Goal: Navigation & Orientation: Find specific page/section

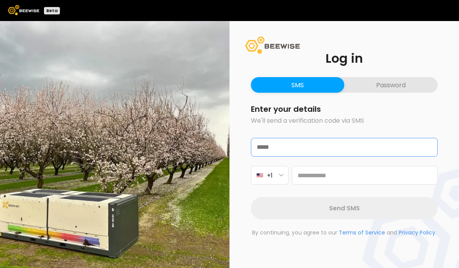
click at [323, 156] on input "email" at bounding box center [345, 147] width 186 height 18
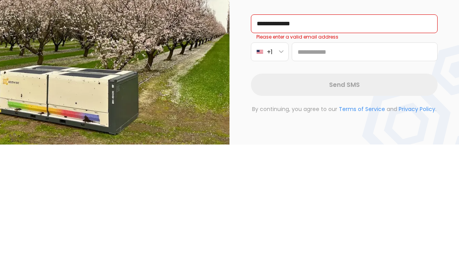
type input "**********"
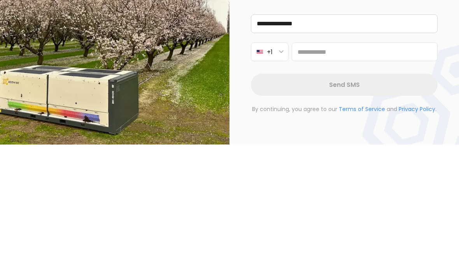
scroll to position [33, 0]
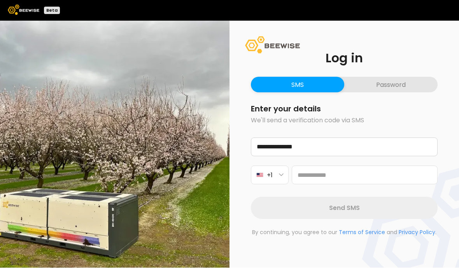
click at [387, 77] on button "Password" at bounding box center [391, 85] width 93 height 16
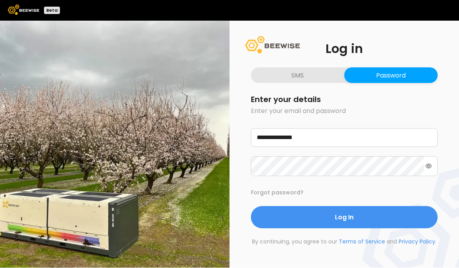
click at [346, 213] on span "Log In" at bounding box center [344, 218] width 19 height 10
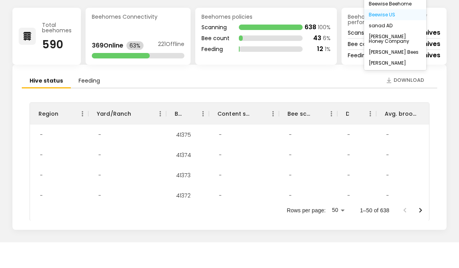
click at [375, 86] on div "[PERSON_NAME]" at bounding box center [395, 88] width 53 height 5
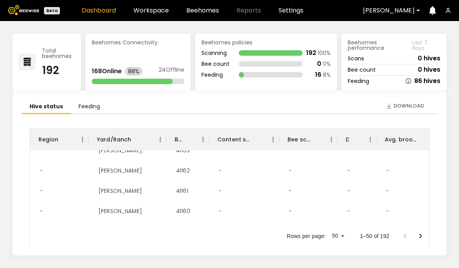
click at [41, 35] on div "Total beehomes 192" at bounding box center [46, 61] width 69 height 57
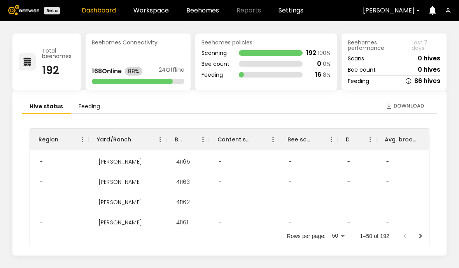
scroll to position [19, 0]
click at [261, 50] on div at bounding box center [271, 52] width 64 height 5
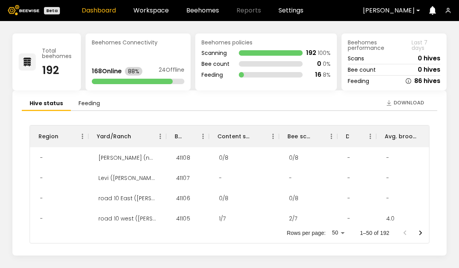
scroll to position [33, 0]
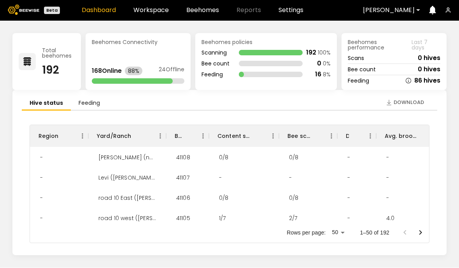
click at [419, 228] on icon "Go to next page" at bounding box center [420, 232] width 9 height 9
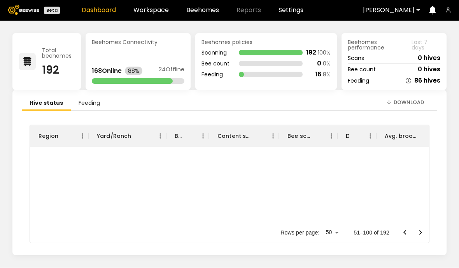
scroll to position [0, 0]
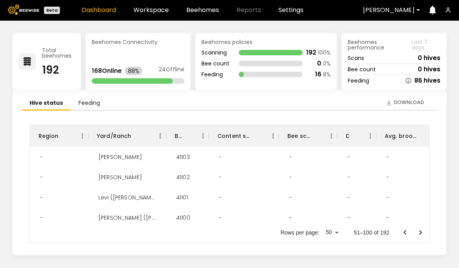
click at [417, 228] on icon "Go to next page" at bounding box center [420, 232] width 9 height 9
click at [417, 229] on icon "Go to next page" at bounding box center [420, 232] width 9 height 9
click at [420, 232] on div at bounding box center [413, 233] width 31 height 16
click at [421, 230] on div at bounding box center [413, 233] width 31 height 16
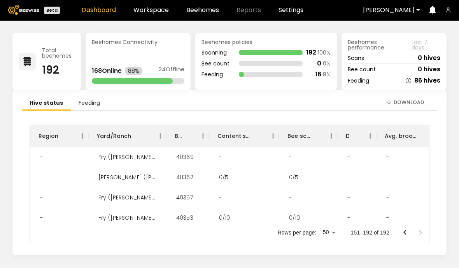
click at [129, 33] on div "Beehomes Connectivity 168 Online 88% 24 Offline" at bounding box center [138, 61] width 105 height 57
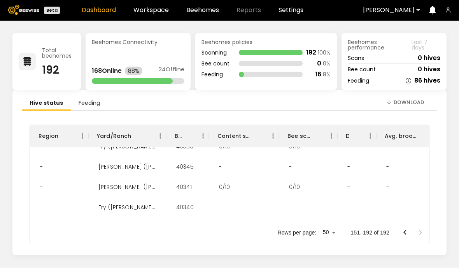
scroll to position [71, 0]
click at [88, 97] on li "Feeding" at bounding box center [89, 104] width 37 height 14
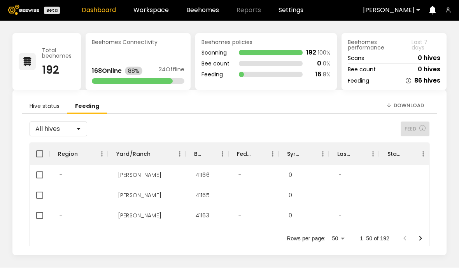
click at [50, 100] on li "Hive status" at bounding box center [45, 107] width 46 height 14
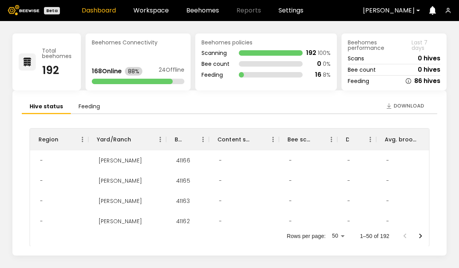
click at [97, 11] on link "Dashboard" at bounding box center [99, 10] width 34 height 6
click at [203, 9] on link "Beehomes" at bounding box center [203, 10] width 33 height 6
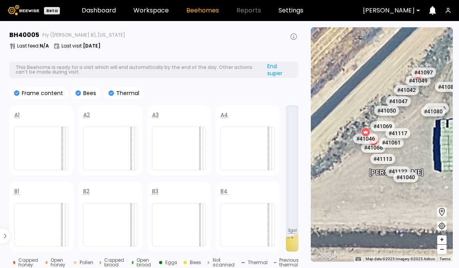
click at [364, 135] on icon at bounding box center [366, 132] width 6 height 6
click at [370, 144] on div "# 41046" at bounding box center [365, 139] width 25 height 10
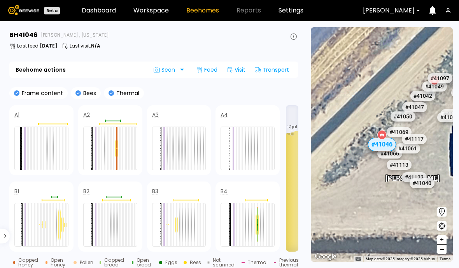
click at [423, 188] on div "# 41040" at bounding box center [422, 183] width 25 height 10
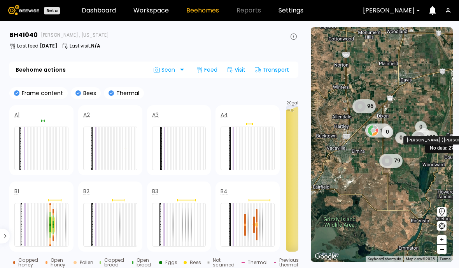
click at [419, 143] on icon at bounding box center [419, 137] width 11 height 11
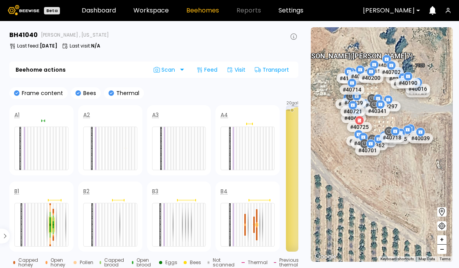
click at [357, 123] on icon at bounding box center [359, 120] width 6 height 6
click at [365, 132] on div "# 40725" at bounding box center [359, 127] width 25 height 10
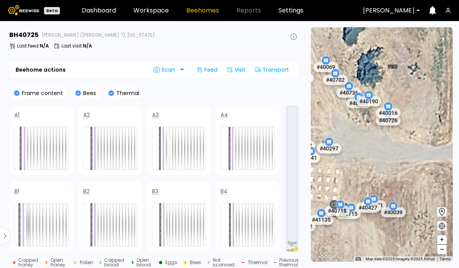
click at [387, 109] on icon at bounding box center [388, 106] width 6 height 6
click at [393, 118] on div "# 40016" at bounding box center [388, 113] width 25 height 10
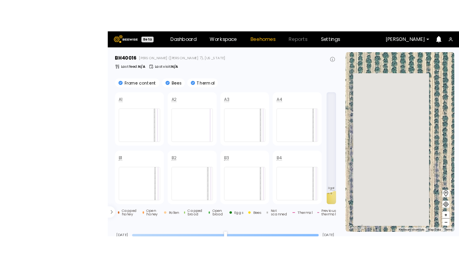
scroll to position [24, 0]
